Goal: Task Accomplishment & Management: Manage account settings

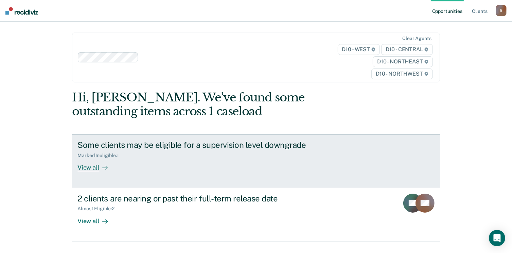
click at [92, 167] on div "View all" at bounding box center [96, 165] width 38 height 13
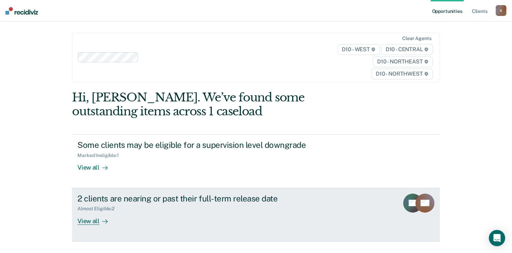
click at [109, 200] on div "2 clients are nearing or past their full-term release date" at bounding box center [196, 199] width 238 height 10
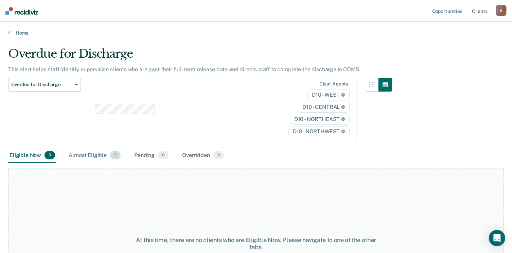
click at [91, 155] on div "Almost Eligible 2" at bounding box center [94, 155] width 55 height 15
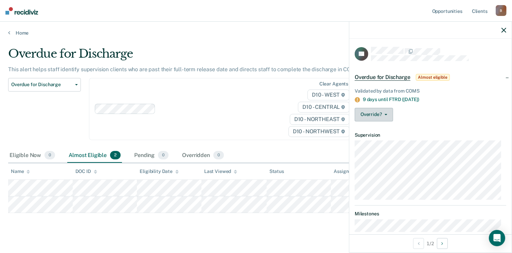
click at [387, 114] on button "Override?" at bounding box center [374, 115] width 38 height 14
click at [426, 76] on span "Almost eligible" at bounding box center [433, 77] width 34 height 7
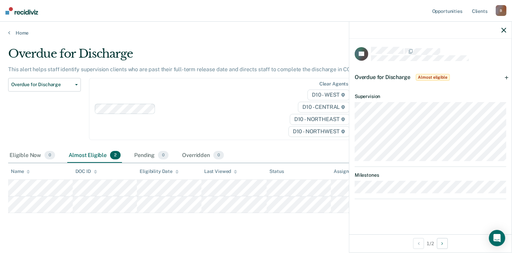
click at [425, 74] on span "Almost eligible" at bounding box center [433, 77] width 34 height 7
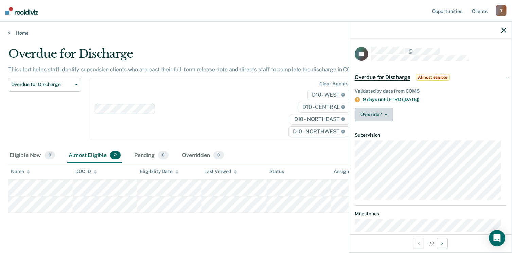
click at [383, 112] on button "Override?" at bounding box center [374, 115] width 38 height 14
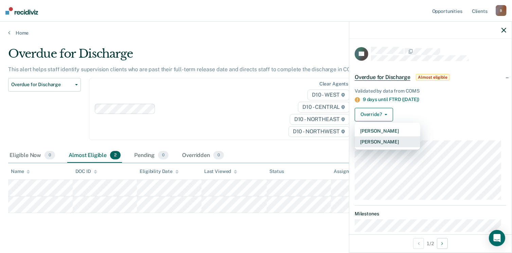
click at [382, 140] on button "[PERSON_NAME]" at bounding box center [388, 142] width 66 height 11
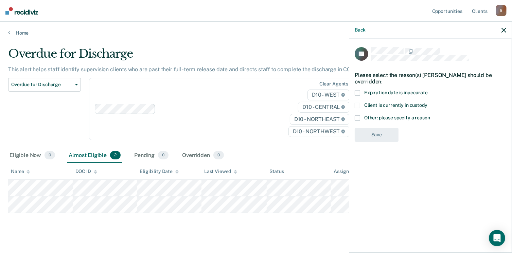
click at [357, 117] on span at bounding box center [357, 117] width 5 height 5
click at [430, 115] on input "Other: please specify a reason" at bounding box center [430, 115] width 0 height 0
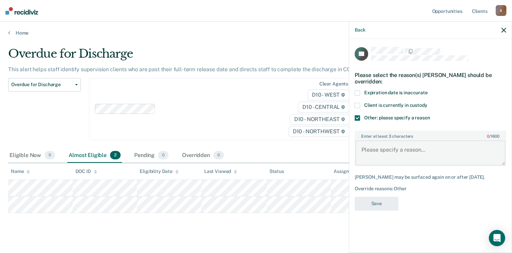
click at [373, 150] on textarea "Enter at least 3 characters 0 / 1600" at bounding box center [430, 153] width 150 height 25
click at [418, 149] on textarea "Yes subject ready to" at bounding box center [430, 153] width 150 height 25
type textarea "Yes subject ready to discharge on [DATE]"
click at [378, 201] on button "Save" at bounding box center [377, 204] width 44 height 14
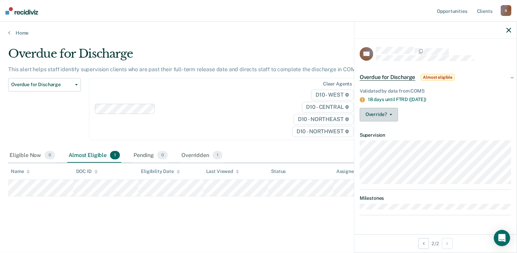
click at [384, 113] on button "Override?" at bounding box center [379, 115] width 38 height 14
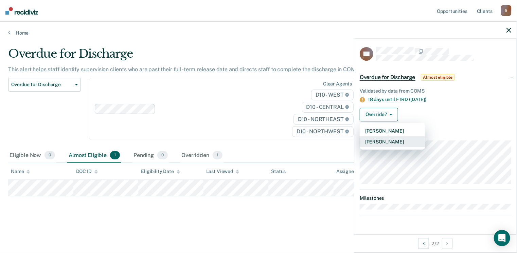
click at [387, 139] on button "[PERSON_NAME]" at bounding box center [393, 142] width 66 height 11
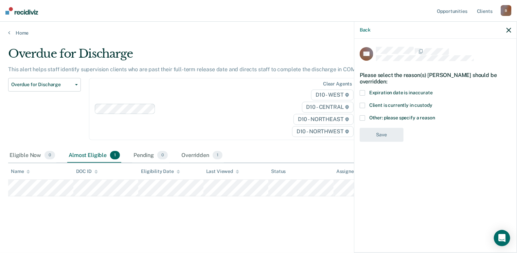
click at [362, 118] on span at bounding box center [362, 117] width 5 height 5
click at [435, 115] on input "Other: please specify a reason" at bounding box center [435, 115] width 0 height 0
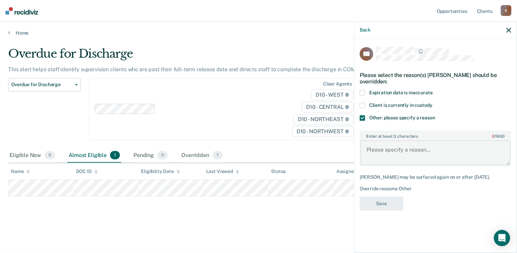
click at [380, 147] on textarea "Enter at least 3 characters 0 / 1600" at bounding box center [435, 153] width 150 height 25
type textarea "Subject due to discharge [DATE]."
click at [379, 201] on button "Save" at bounding box center [382, 204] width 44 height 14
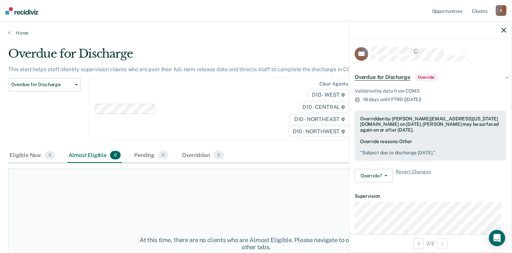
click at [505, 29] on icon "button" at bounding box center [503, 30] width 5 height 5
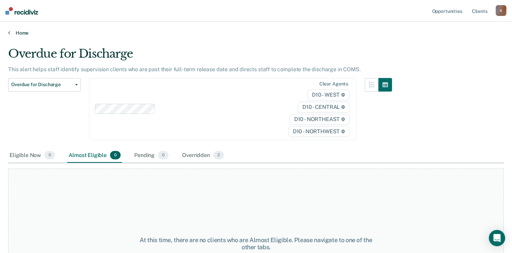
click at [9, 31] on icon at bounding box center [9, 32] width 2 height 5
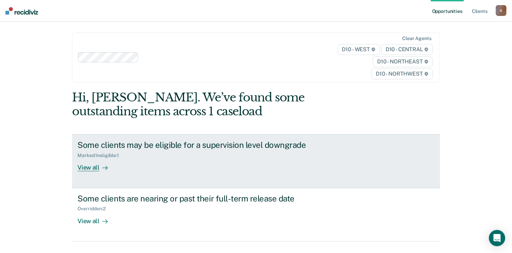
click at [102, 165] on icon at bounding box center [104, 167] width 5 height 5
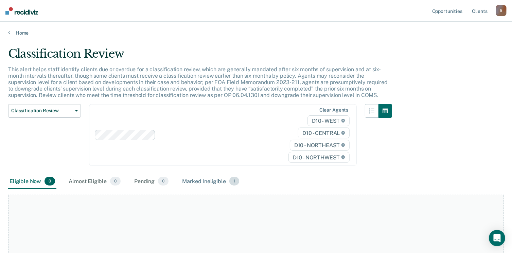
click at [221, 180] on div "Marked Ineligible 1" at bounding box center [211, 181] width 60 height 15
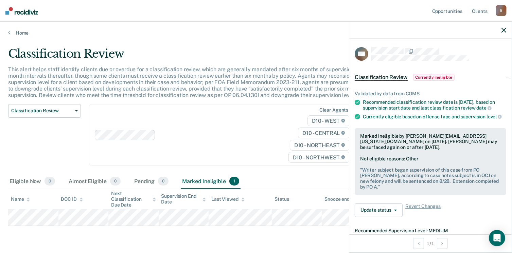
scroll to position [21, 0]
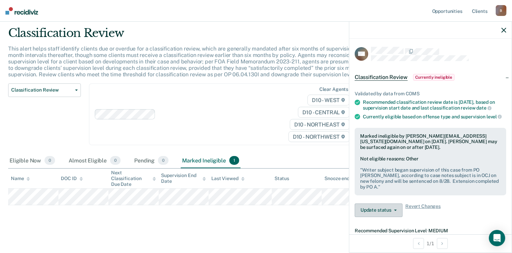
click at [381, 215] on button "Update status" at bounding box center [379, 211] width 48 height 14
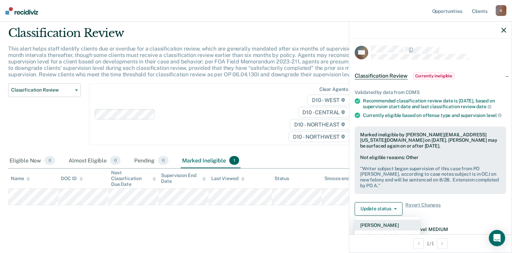
scroll to position [69, 0]
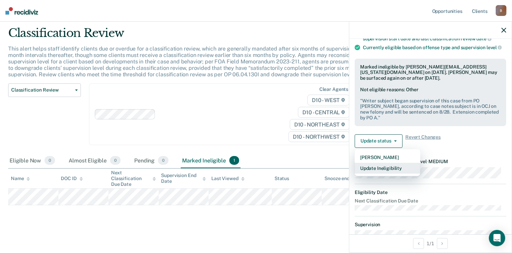
click at [380, 172] on button "Update Ineligibility" at bounding box center [388, 168] width 66 height 11
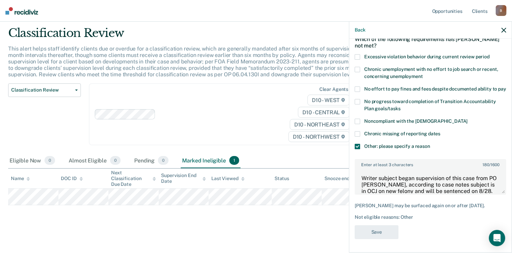
click at [441, 147] on label "Other: please specify a reason" at bounding box center [430, 147] width 151 height 7
click at [430, 144] on input "Other: please specify a reason" at bounding box center [430, 144] width 0 height 0
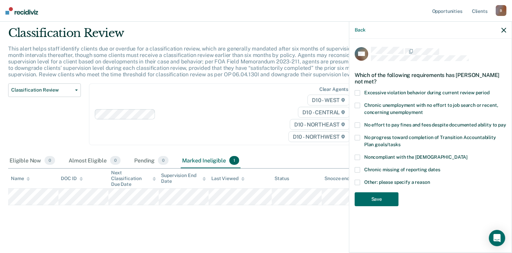
click at [357, 182] on span at bounding box center [357, 182] width 5 height 5
click at [430, 180] on input "Other: please specify a reason" at bounding box center [430, 180] width 0 height 0
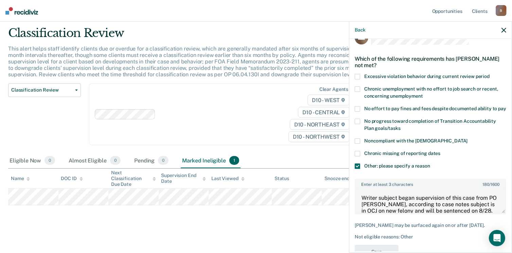
scroll to position [42, 0]
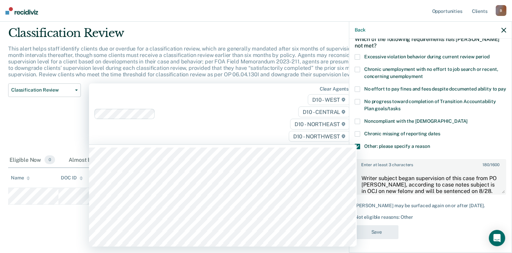
click at [268, 132] on div "Clear agents D10 - WEST D10 - CENTRAL D10 - NORTHEAST D10 - NORTHWEST" at bounding box center [223, 114] width 268 height 61
click at [304, 17] on nav "Opportunities Client s [EMAIL_ADDRESS][US_STATE][DOMAIN_NAME] B Profile How it …" at bounding box center [256, 11] width 512 height 22
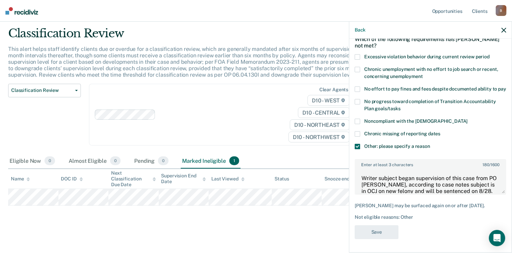
click at [503, 30] on icon "button" at bounding box center [503, 30] width 5 height 5
